Goal: Task Accomplishment & Management: Manage account settings

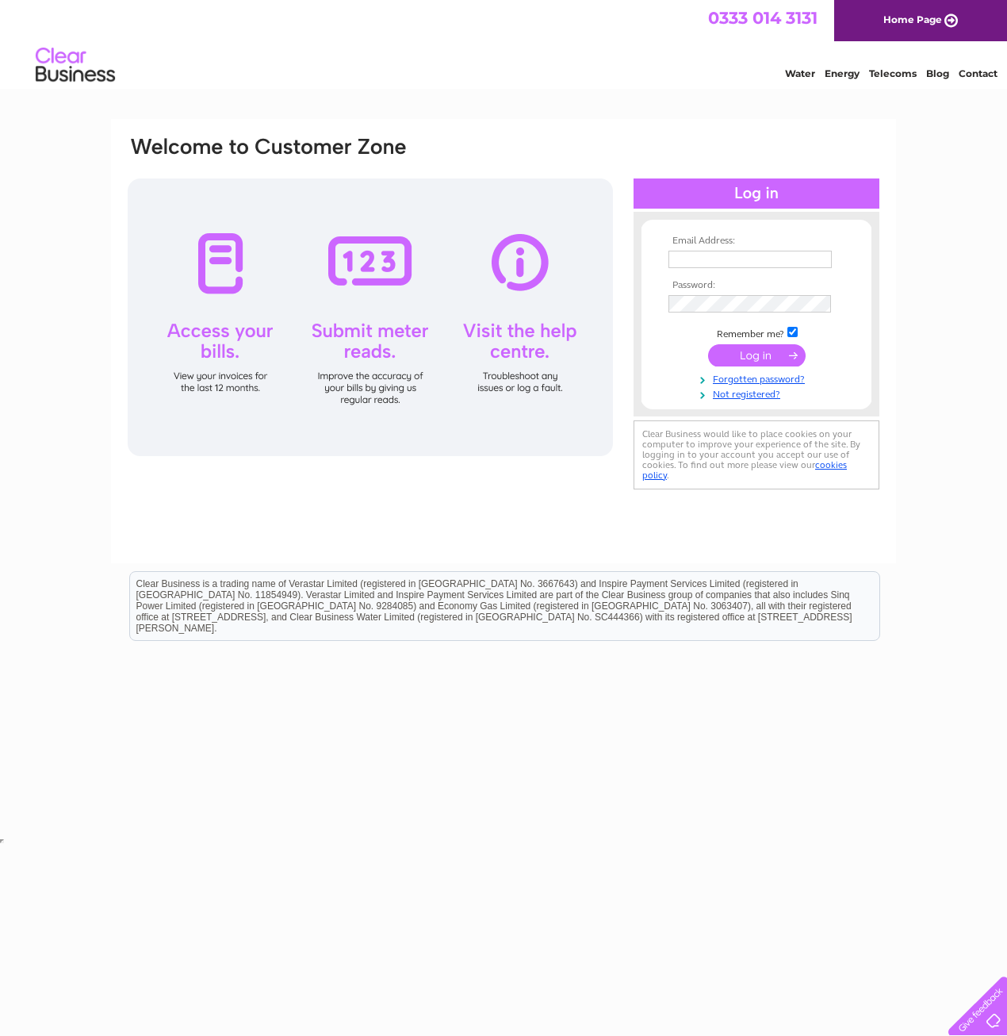
type input "[EMAIL_ADDRESS][DOMAIN_NAME]"
click at [766, 351] on input "submit" at bounding box center [757, 355] width 98 height 22
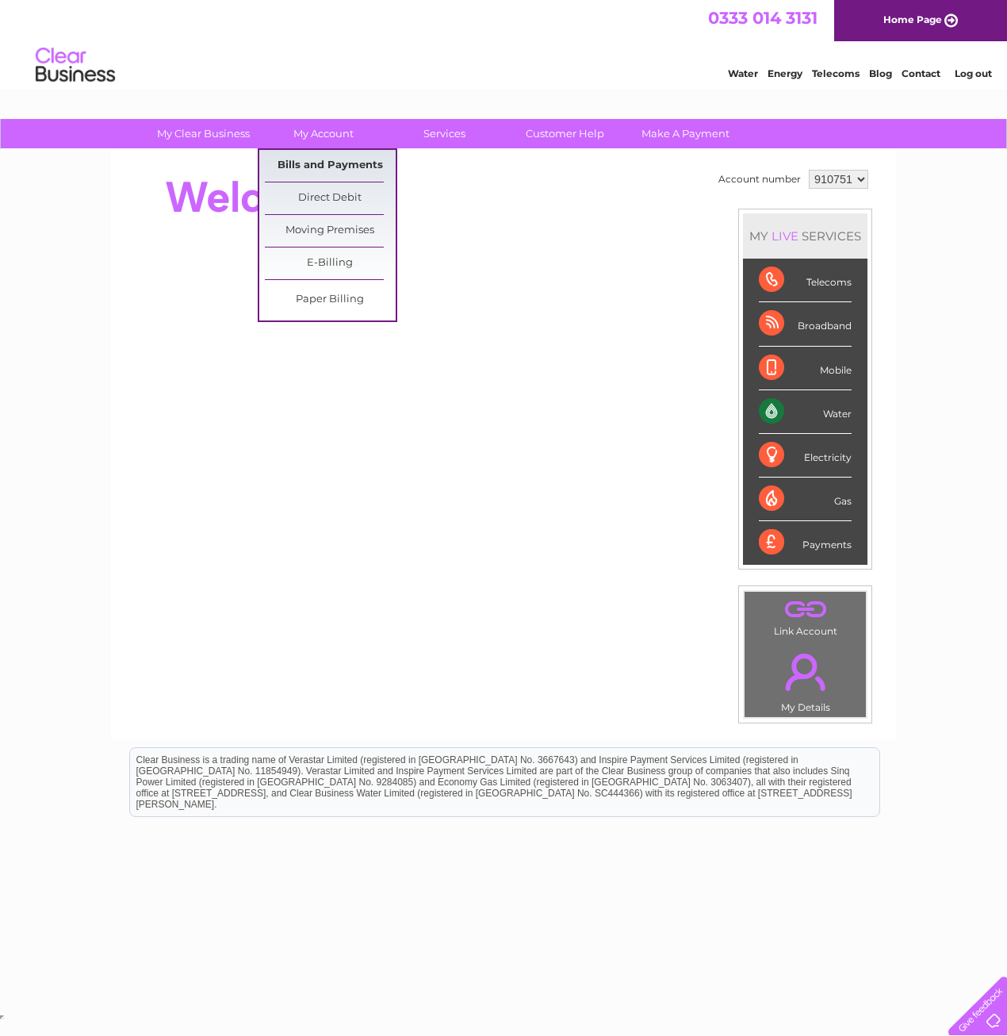
click at [320, 163] on link "Bills and Payments" at bounding box center [330, 166] width 131 height 32
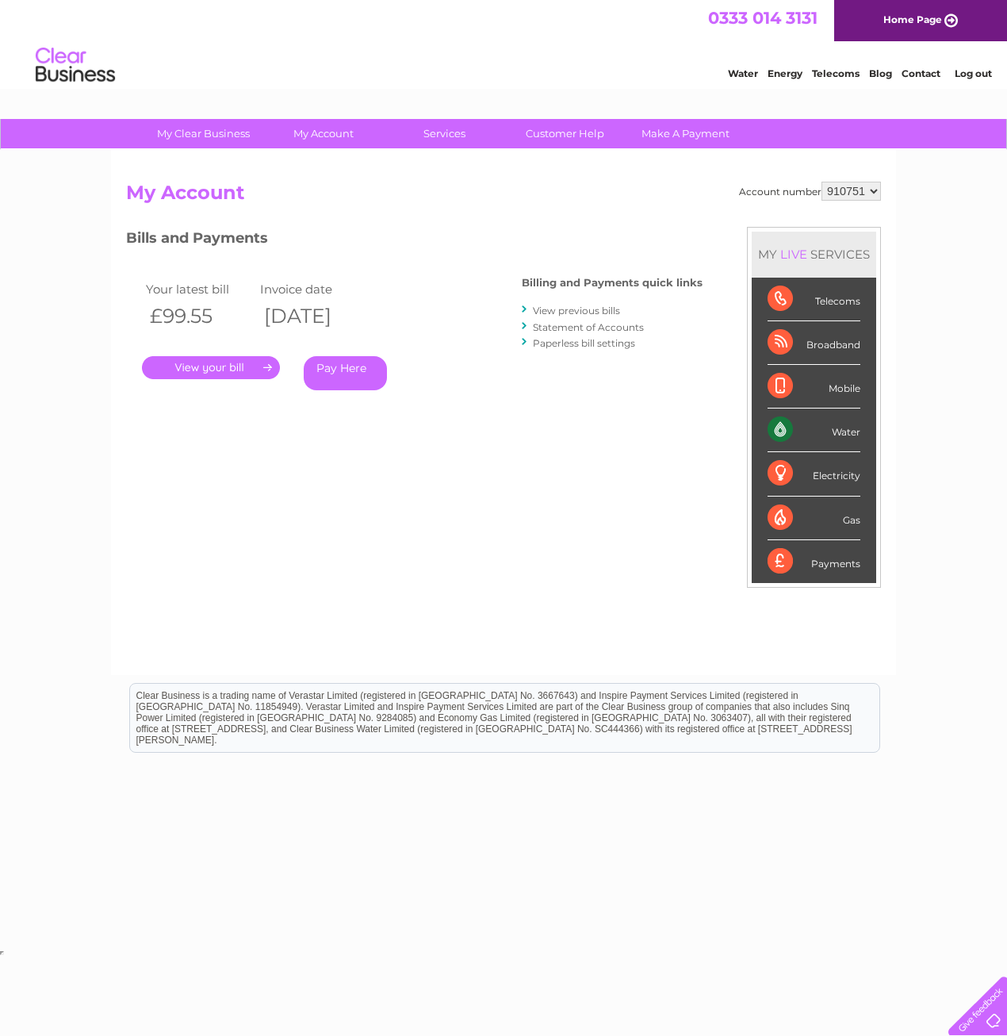
click at [214, 364] on link "." at bounding box center [211, 367] width 138 height 23
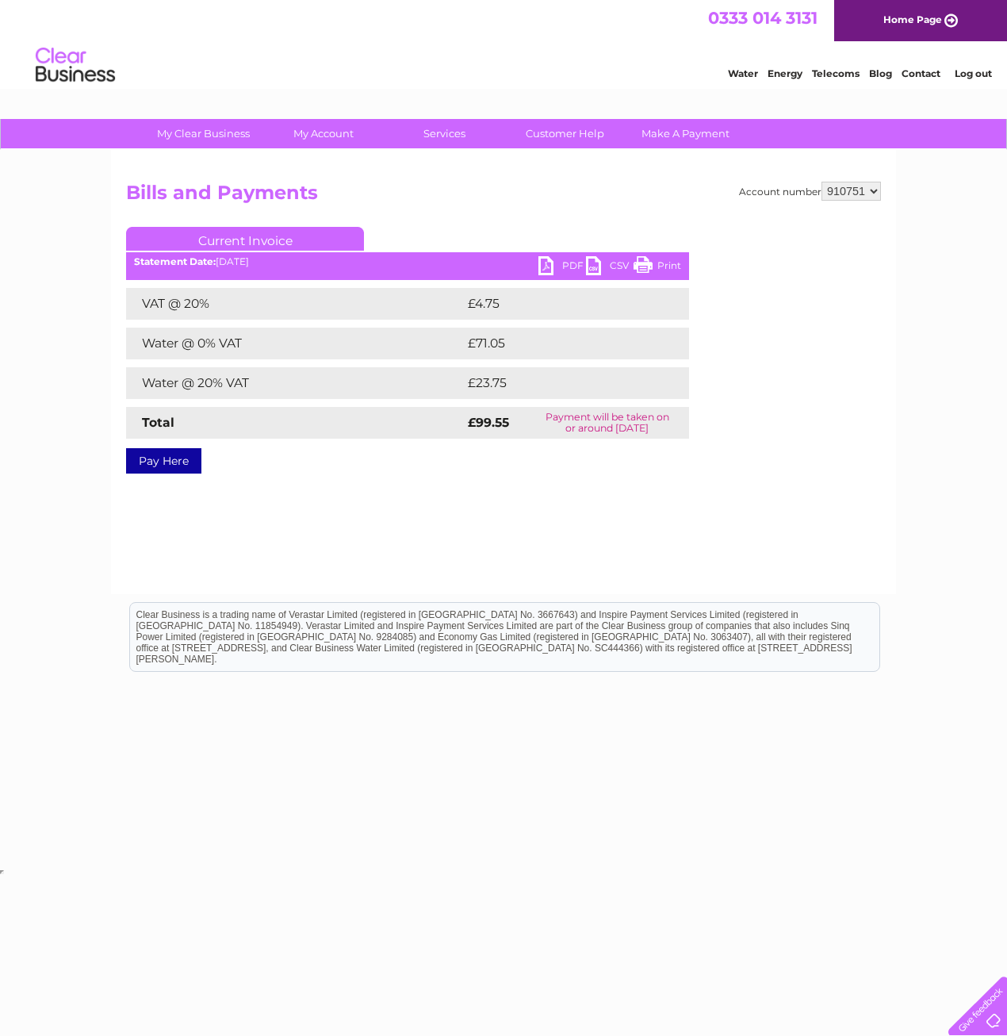
click at [560, 259] on link "PDF" at bounding box center [563, 267] width 48 height 23
